Goal: Task Accomplishment & Management: Use online tool/utility

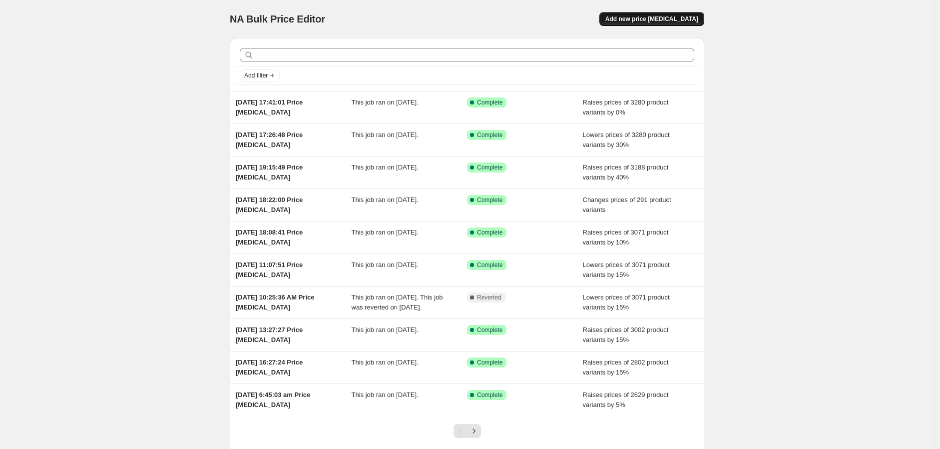
click at [650, 18] on span "Add new price change job" at bounding box center [652, 19] width 93 height 8
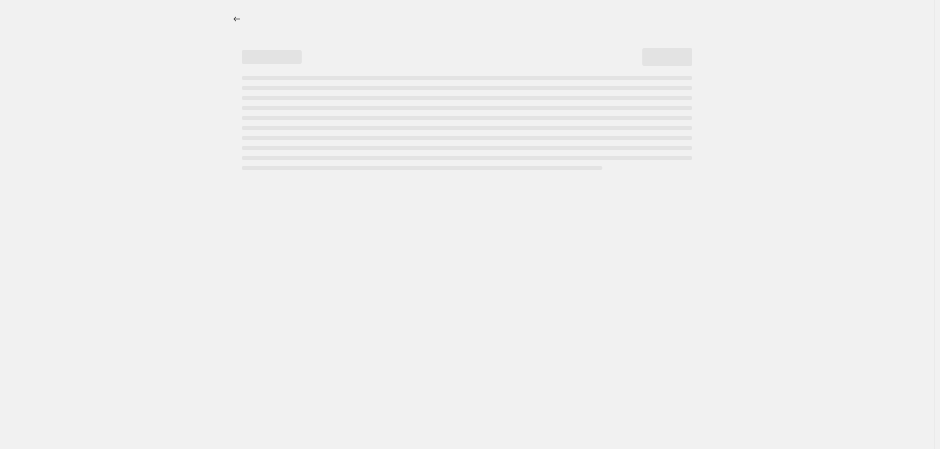
select select "percentage"
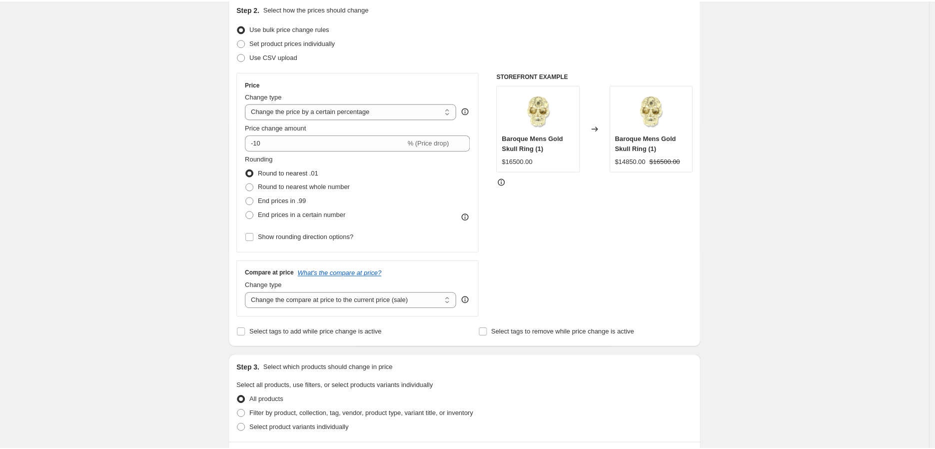
scroll to position [111, 0]
click at [306, 110] on select "Change the price to a certain amount Change the price by a certain amount Chang…" at bounding box center [352, 112] width 212 height 16
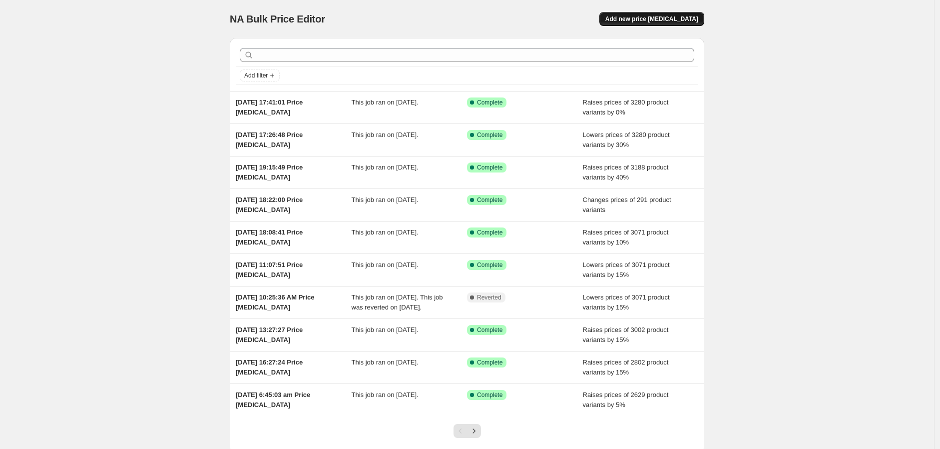
click at [670, 16] on span "Add new price change job" at bounding box center [652, 19] width 93 height 8
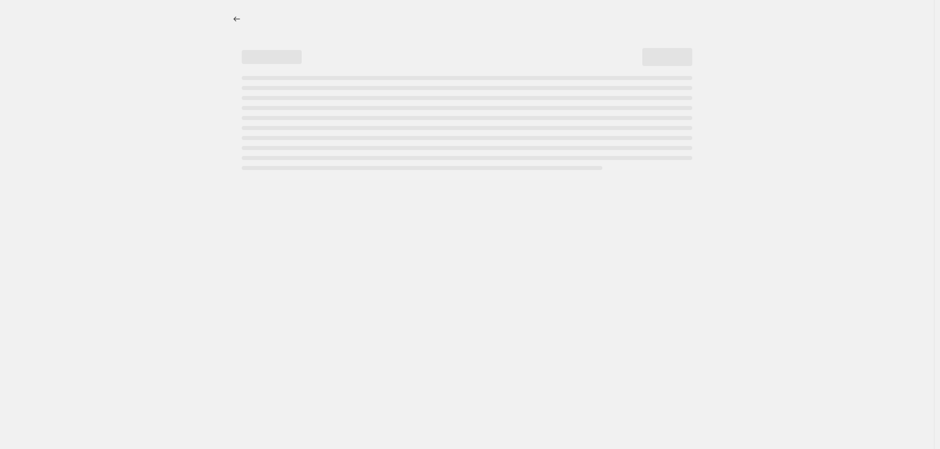
select select "percentage"
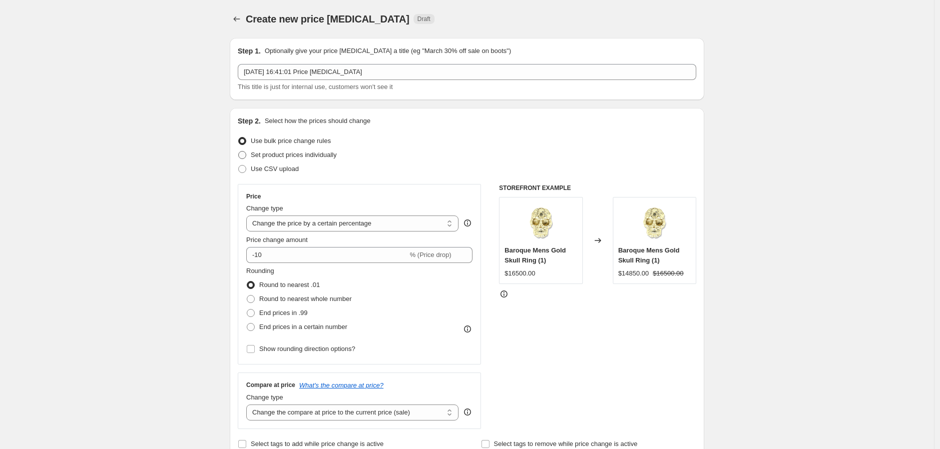
click at [250, 154] on label "Set product prices individually" at bounding box center [287, 155] width 99 height 14
click at [239, 151] on input "Set product prices individually" at bounding box center [238, 151] width 0 height 0
radio input "true"
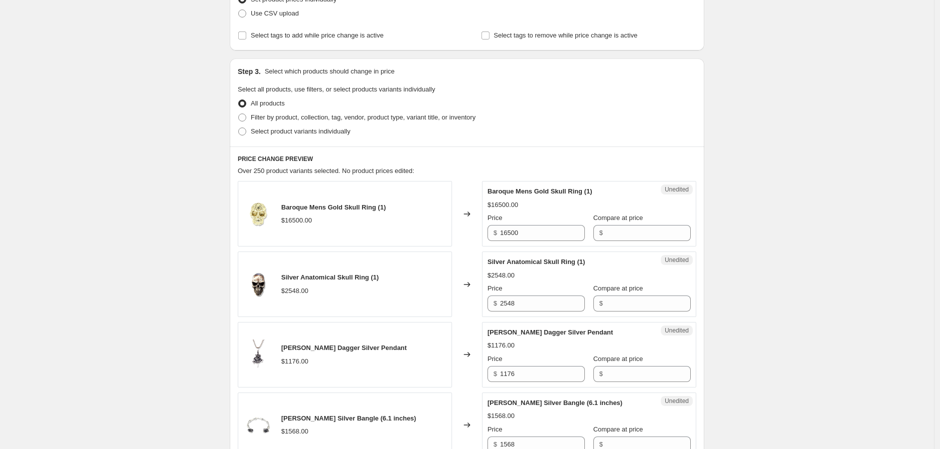
scroll to position [55, 0]
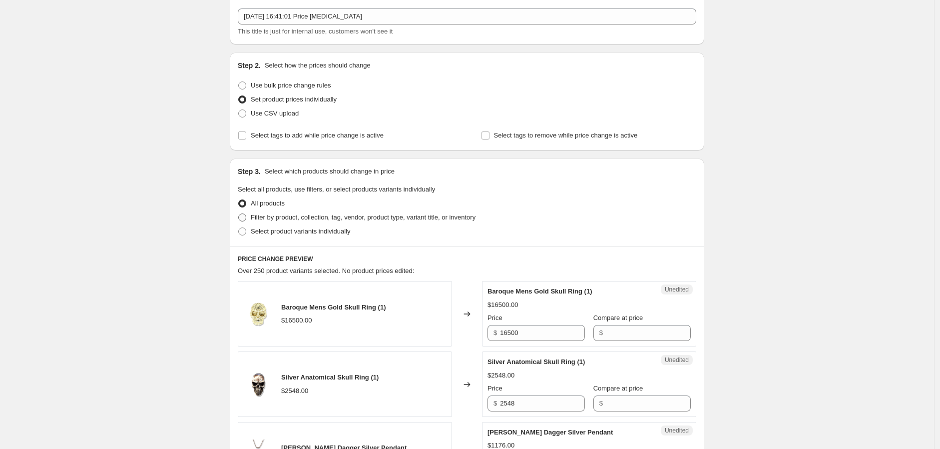
click at [246, 219] on span at bounding box center [242, 217] width 8 height 8
click at [239, 214] on input "Filter by product, collection, tag, vendor, product type, variant title, or inv…" at bounding box center [238, 213] width 0 height 0
radio input "true"
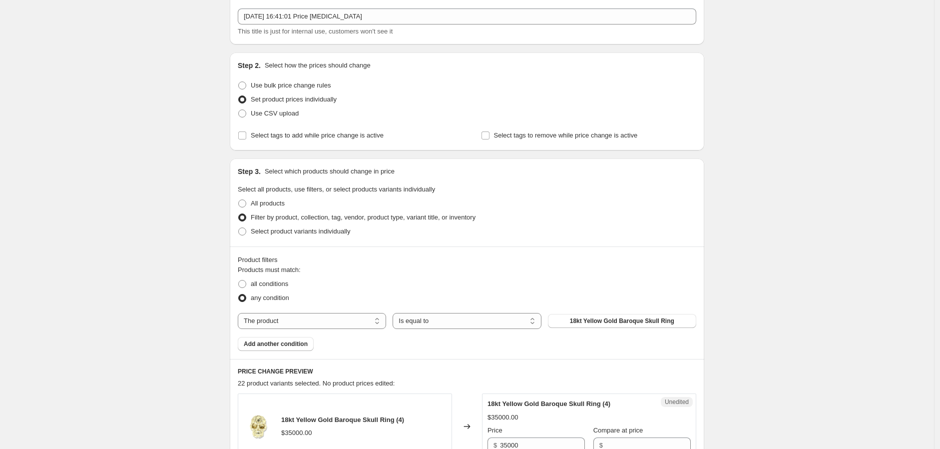
scroll to position [277, 0]
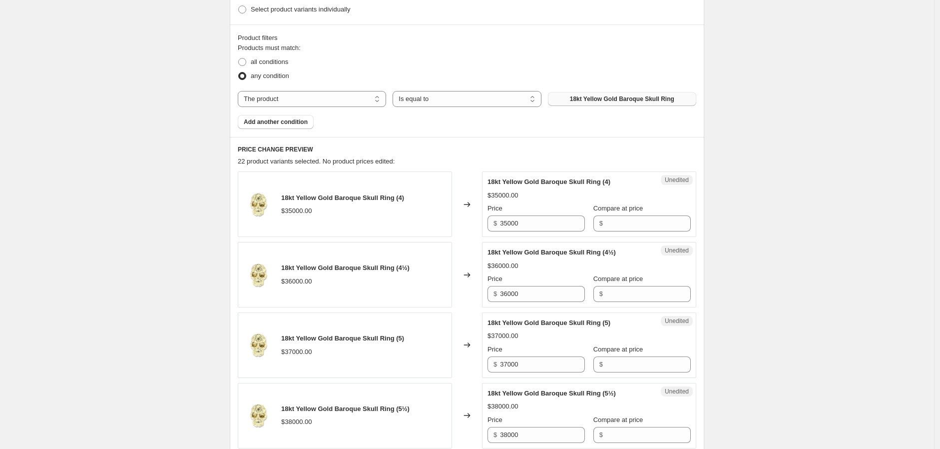
click at [589, 99] on span "18kt Yellow Gold Baroque Skull Ring" at bounding box center [622, 99] width 104 height 8
click at [242, 64] on span at bounding box center [242, 62] width 8 height 8
click at [239, 58] on input "all conditions" at bounding box center [238, 58] width 0 height 0
radio input "true"
